Goal: Transaction & Acquisition: Purchase product/service

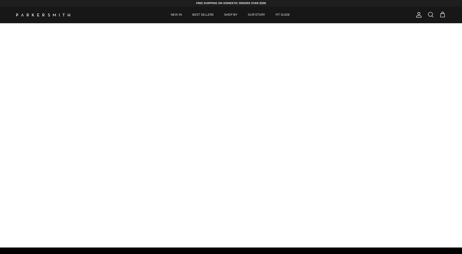
click at [433, 16] on span at bounding box center [431, 14] width 6 height 6
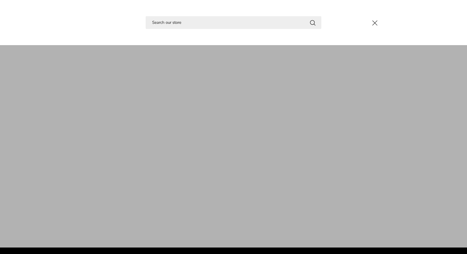
click at [210, 21] on input "Search" at bounding box center [233, 22] width 175 height 13
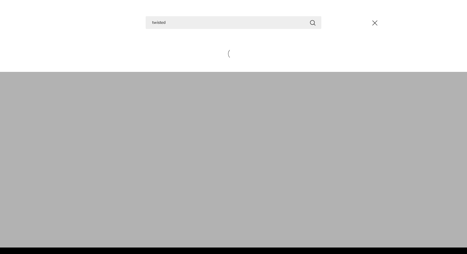
type input "twisted"
click at [312, 22] on button "Search" at bounding box center [312, 22] width 6 height 7
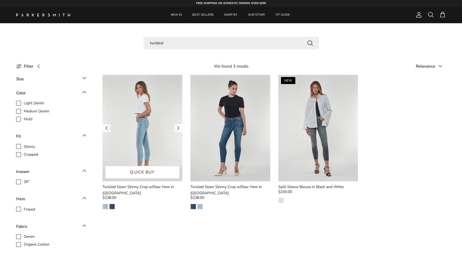
click at [134, 93] on img at bounding box center [143, 128] width 80 height 106
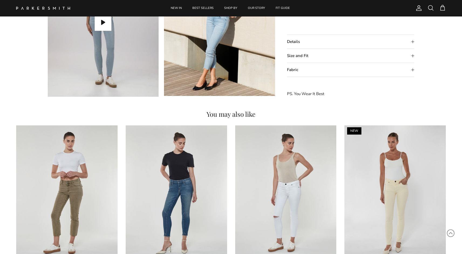
scroll to position [456, 0]
